Goal: Transaction & Acquisition: Subscribe to service/newsletter

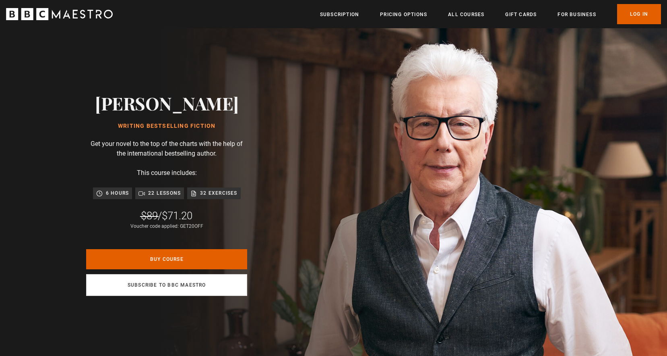
click at [205, 287] on link "Subscribe to BBC Maestro" at bounding box center [166, 285] width 161 height 22
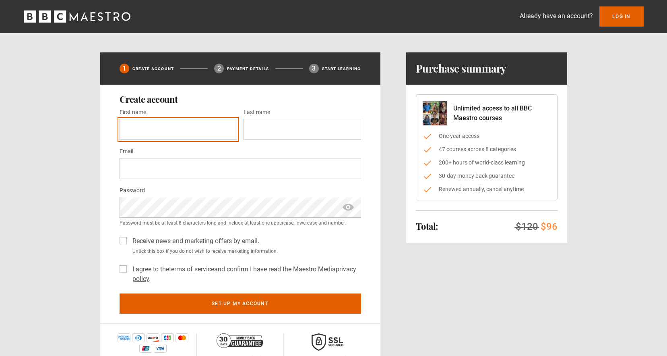
click at [229, 130] on input "First name *" at bounding box center [179, 129] width 118 height 21
type input "*******"
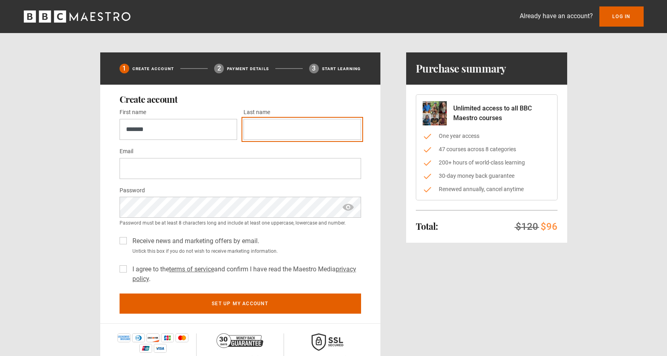
type input "******"
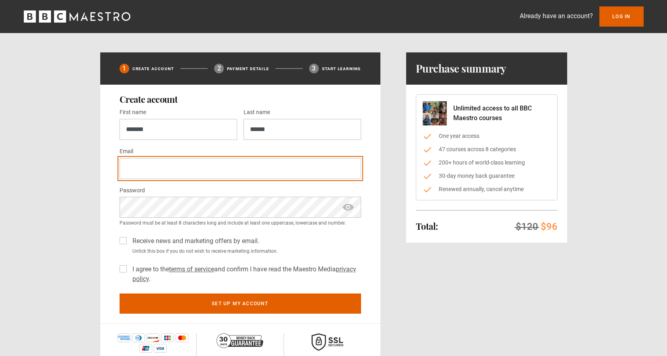
type input "**********"
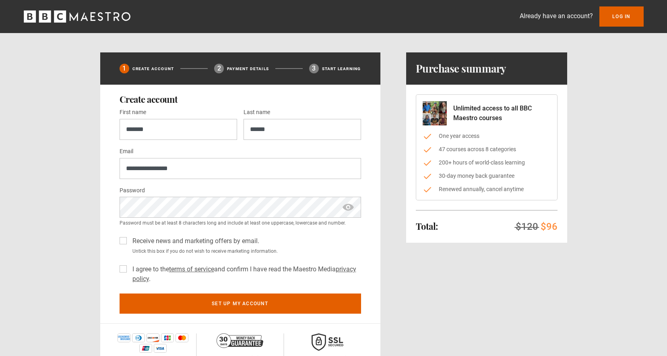
click at [136, 271] on label "I agree to the terms of service and confirm I have read the Maestro Media priva…" at bounding box center [245, 273] width 232 height 19
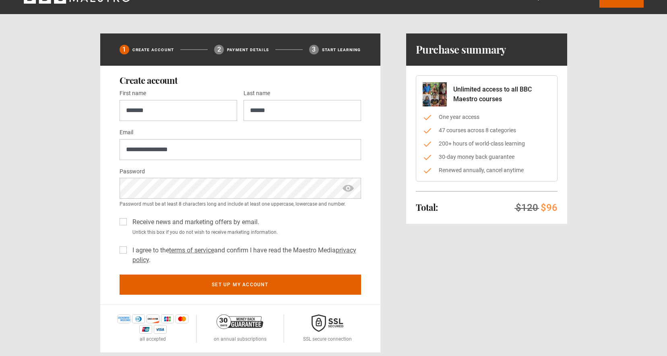
scroll to position [9, 0]
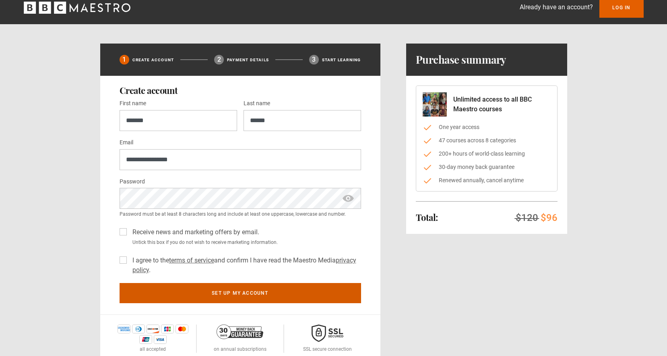
click at [236, 294] on button "Set up my account" at bounding box center [241, 293] width 242 height 20
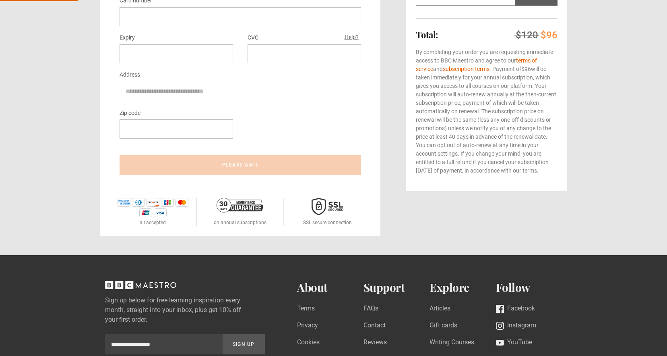
scroll to position [13, 0]
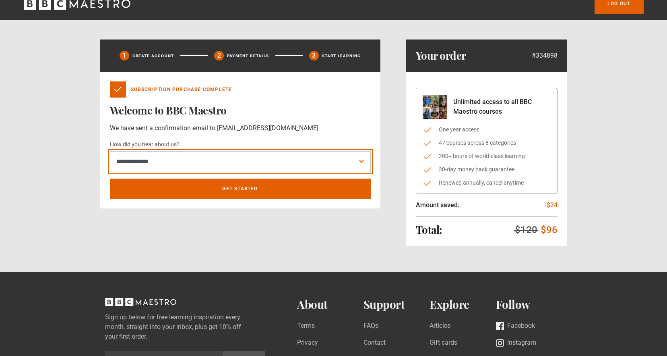
select select "******"
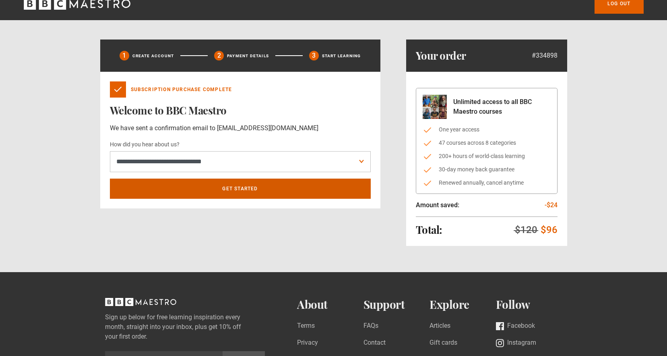
click at [243, 191] on link "Get Started" at bounding box center [240, 188] width 261 height 20
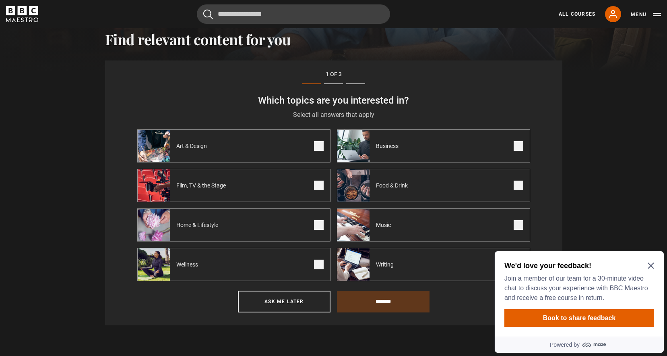
click at [653, 265] on icon "Close Maze Prompt" at bounding box center [651, 265] width 6 height 6
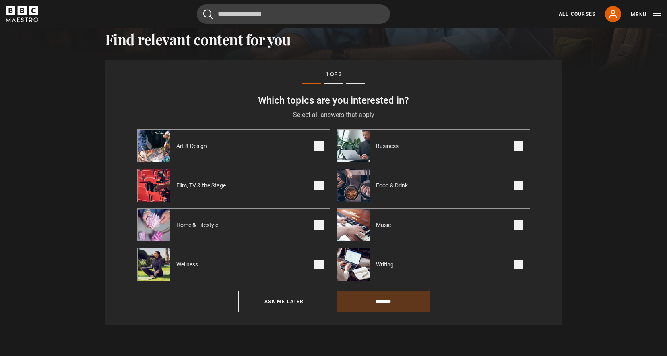
click at [519, 145] on span at bounding box center [519, 146] width 10 height 10
click at [517, 265] on span at bounding box center [519, 264] width 10 height 10
click at [310, 263] on label "Wellness" at bounding box center [233, 264] width 193 height 33
click at [368, 299] on input "********" at bounding box center [383, 301] width 93 height 22
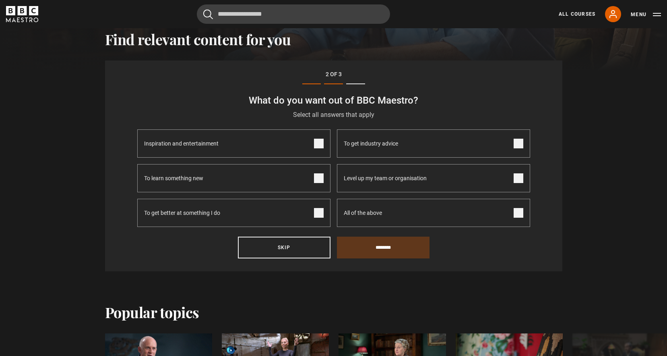
click at [320, 146] on span at bounding box center [319, 144] width 10 height 10
click at [320, 175] on span at bounding box center [319, 178] width 10 height 10
click at [321, 211] on span at bounding box center [319, 213] width 10 height 10
click at [353, 215] on span "All of the above" at bounding box center [363, 212] width 38 height 27
click at [359, 245] on input "********" at bounding box center [383, 247] width 93 height 22
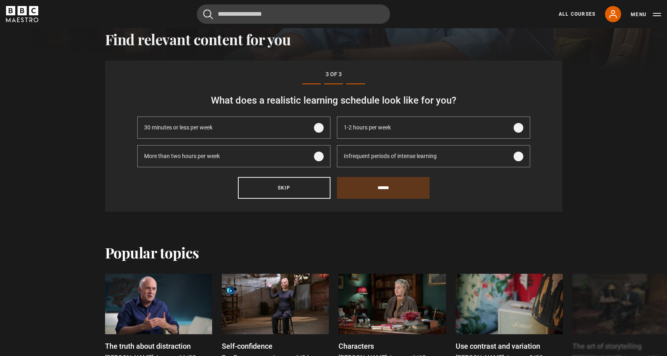
click at [347, 131] on span "1-2 hours per week" at bounding box center [367, 127] width 47 height 8
click at [322, 155] on span at bounding box center [319, 156] width 10 height 10
click at [372, 131] on span "1-2 hours per week" at bounding box center [367, 127] width 47 height 8
click at [365, 182] on input "******" at bounding box center [383, 188] width 93 height 22
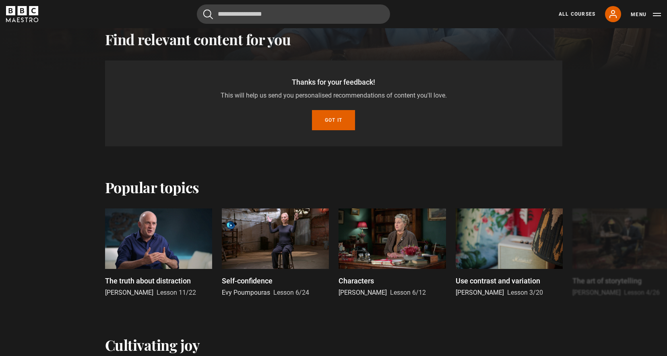
scroll to position [250, 0]
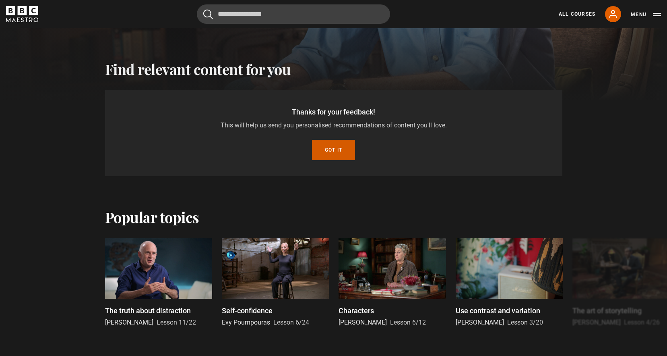
click at [338, 154] on button "Got it" at bounding box center [333, 150] width 43 height 20
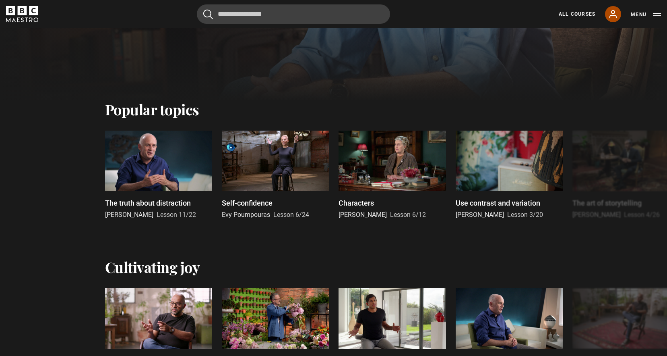
click at [611, 15] on icon at bounding box center [613, 13] width 6 height 7
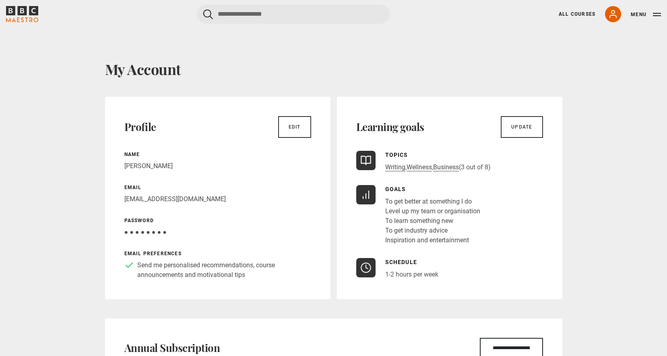
click at [635, 14] on button "Menu" at bounding box center [646, 14] width 30 height 8
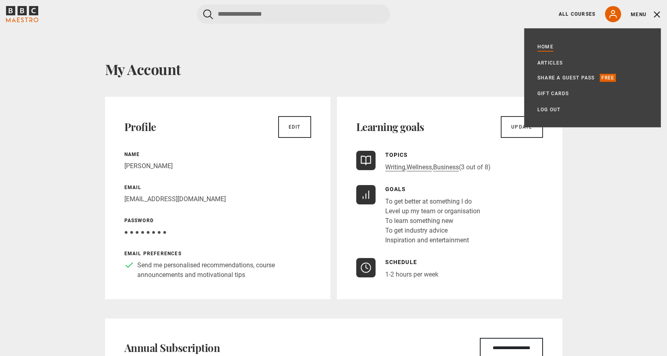
click at [545, 48] on link "Home" at bounding box center [546, 47] width 16 height 8
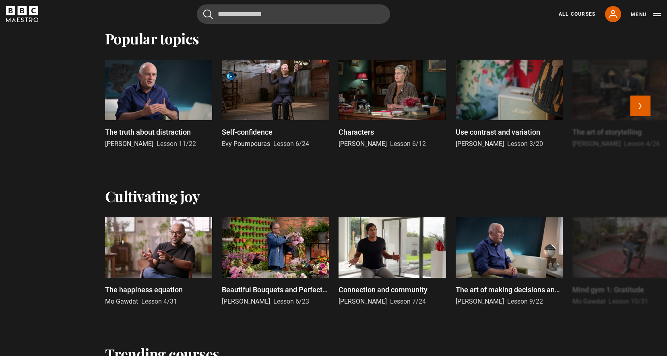
scroll to position [319, 0]
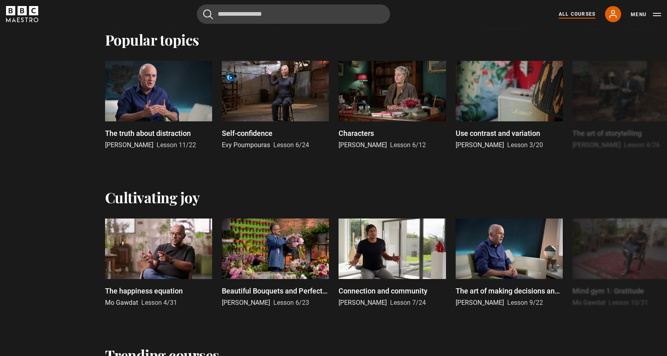
click at [581, 11] on link "All Courses" at bounding box center [577, 13] width 37 height 7
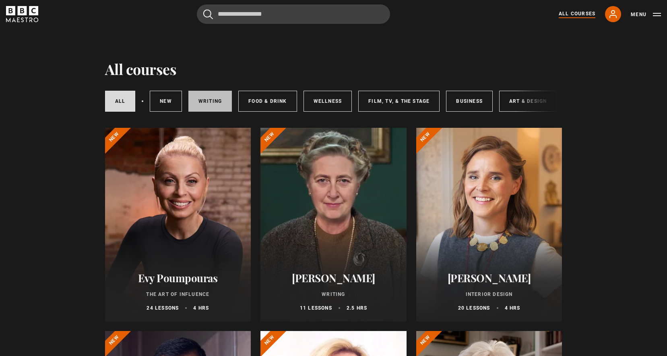
click at [201, 104] on link "Writing" at bounding box center [209, 101] width 43 height 21
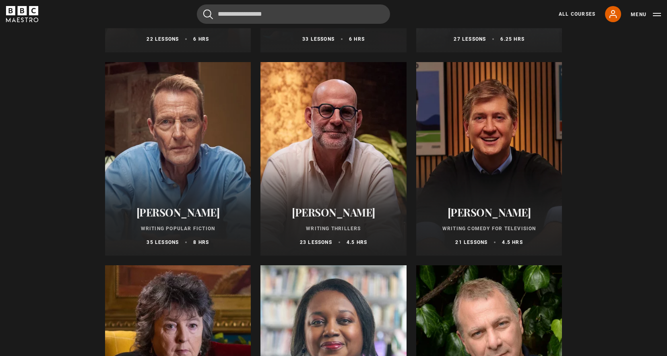
scroll to position [494, 0]
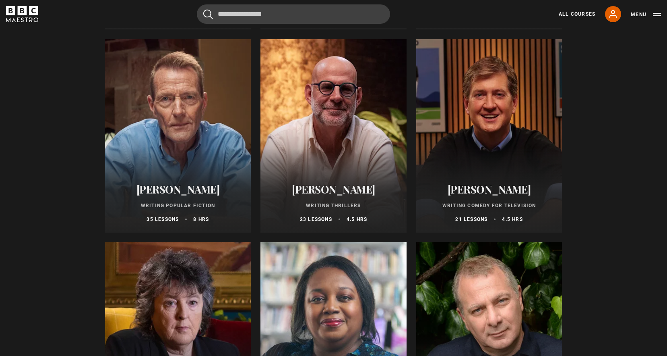
click at [174, 133] on div at bounding box center [178, 135] width 146 height 193
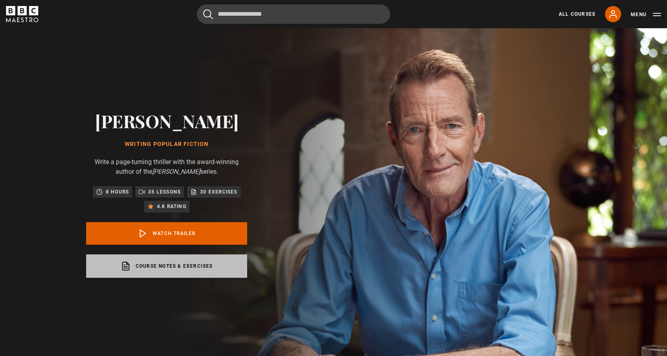
click at [181, 268] on link "Course notes & exercises opens in a new tab" at bounding box center [166, 265] width 161 height 23
click at [171, 260] on link "Course notes & exercises opens in a new tab" at bounding box center [166, 265] width 161 height 23
